Goal: Check status: Check status

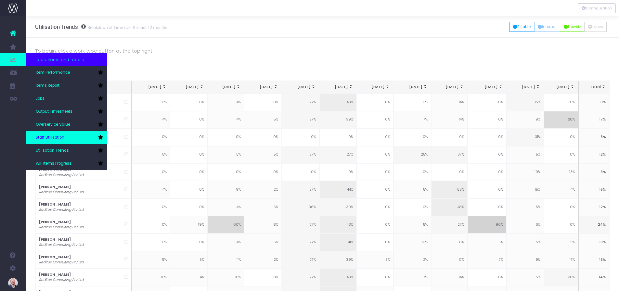
click at [54, 136] on span "Staff Utilisation" at bounding box center [50, 138] width 29 height 6
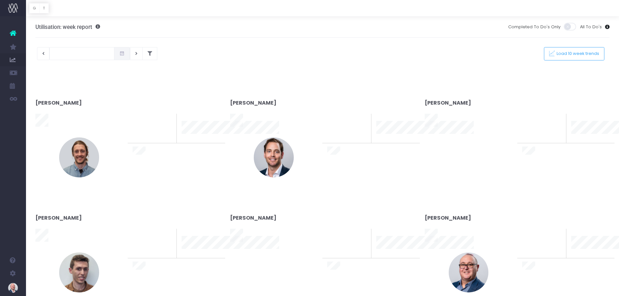
type input "21-08-2025"
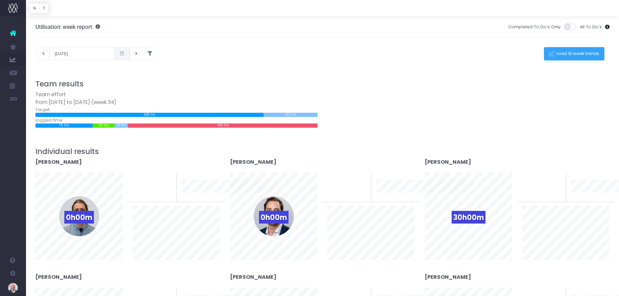
click at [565, 52] on span "Load 10 week trends" at bounding box center [577, 54] width 45 height 6
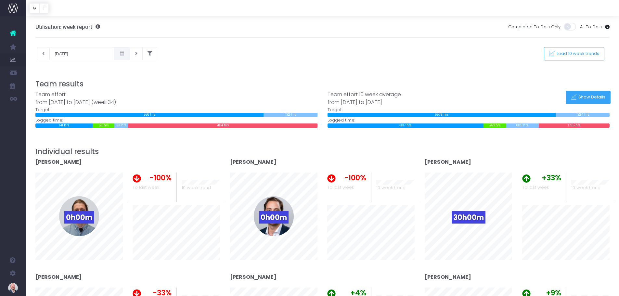
click at [581, 97] on span "Show Details" at bounding box center [591, 98] width 29 height 6
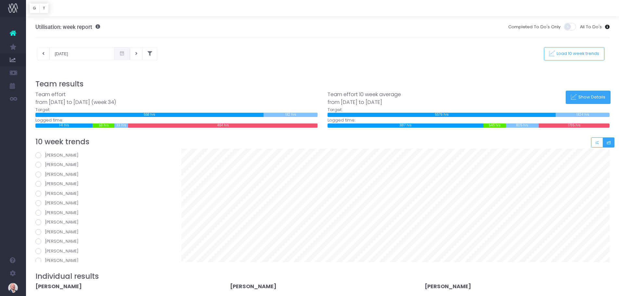
scroll to position [98, 0]
click at [39, 193] on span at bounding box center [38, 192] width 6 height 6
click at [45, 192] on input "[PERSON_NAME]" at bounding box center [47, 190] width 4 height 4
radio input "true"
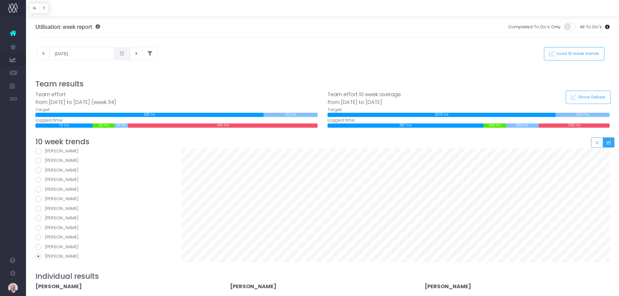
click at [38, 160] on span at bounding box center [38, 161] width 6 height 6
click at [45, 160] on input "[PERSON_NAME]" at bounding box center [47, 159] width 4 height 4
radio input "true"
